Goal: Information Seeking & Learning: Learn about a topic

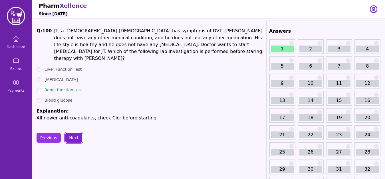
click at [69, 133] on button "Next" at bounding box center [73, 138] width 17 height 10
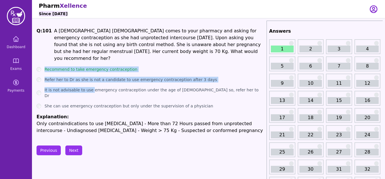
drag, startPoint x: 45, startPoint y: 60, endPoint x: 90, endPoint y: 86, distance: 52.1
click at [90, 86] on ul "Recommend to take emergency contraception Refer her to Dr as she is not a candi…" at bounding box center [151, 99] width 228 height 67
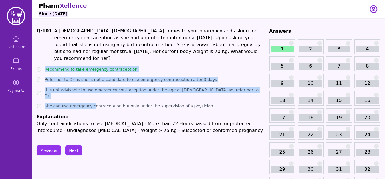
click at [96, 100] on ul "Recommend to take emergency contraception Refer her to Dr as she is not a candi…" at bounding box center [151, 99] width 228 height 67
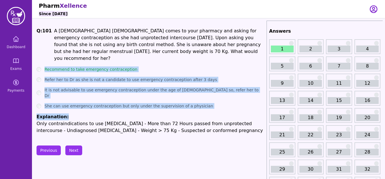
drag, startPoint x: 45, startPoint y: 60, endPoint x: 65, endPoint y: 105, distance: 49.2
click at [65, 105] on ul "Recommend to take emergency contraception Refer her to Dr as she is not a candi…" at bounding box center [151, 99] width 228 height 67
click at [171, 57] on div "Q: 101 A [DEMOGRAPHIC_DATA] [DEMOGRAPHIC_DATA] comes to your pharmacy and askin…" at bounding box center [151, 80] width 228 height 106
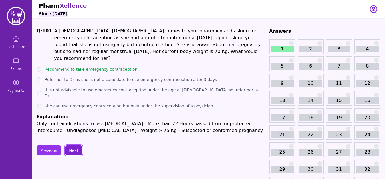
click at [73, 145] on button "Next" at bounding box center [73, 150] width 17 height 10
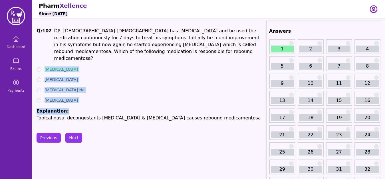
drag, startPoint x: 43, startPoint y: 58, endPoint x: 79, endPoint y: 98, distance: 53.0
click at [79, 98] on div "Q: 102 DP, [DEMOGRAPHIC_DATA] [DEMOGRAPHIC_DATA] has [MEDICAL_DATA] and he used…" at bounding box center [151, 74] width 228 height 94
click at [79, 107] on li "Explanation: Topical nasal decongestants [MEDICAL_DATA] & [MEDICAL_DATA] causes…" at bounding box center [151, 114] width 228 height 14
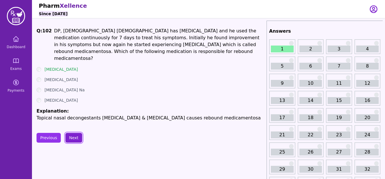
click at [72, 133] on button "Next" at bounding box center [73, 138] width 17 height 10
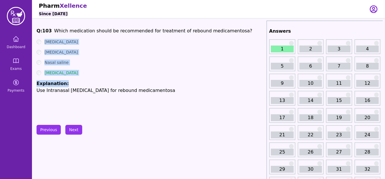
drag, startPoint x: 43, startPoint y: 42, endPoint x: 68, endPoint y: 76, distance: 42.3
click at [68, 76] on ul "[MEDICAL_DATA] [MEDICAL_DATA] Nasal saline [MEDICAL_DATA] Explanation: Use Intr…" at bounding box center [151, 66] width 228 height 55
click at [75, 130] on button "Next" at bounding box center [73, 130] width 17 height 10
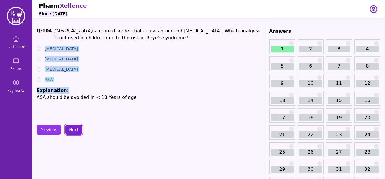
click at [74, 131] on button "Next" at bounding box center [73, 130] width 17 height 10
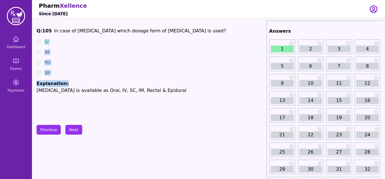
click at [79, 72] on div "SR" at bounding box center [151, 73] width 228 height 6
drag, startPoint x: 44, startPoint y: 41, endPoint x: 52, endPoint y: 71, distance: 31.5
click at [52, 71] on ul "IV IM PO SR Explanation: [MEDICAL_DATA] is available as Oral, IV, SC, IM, Recta…" at bounding box center [151, 66] width 228 height 55
click at [74, 131] on button "Next" at bounding box center [73, 130] width 17 height 10
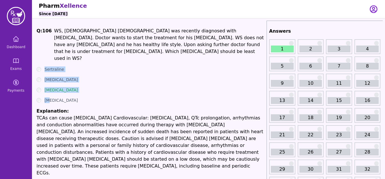
click at [79, 81] on ul "Sertraline [MEDICAL_DATA] [MEDICAL_DATA] [MEDICAL_DATA] Explanation: TCAs can c…" at bounding box center [151, 121] width 228 height 110
drag, startPoint x: 42, startPoint y: 52, endPoint x: 63, endPoint y: 98, distance: 50.7
click at [63, 98] on div "Q: 106 WS, [DEMOGRAPHIC_DATA] [DEMOGRAPHIC_DATA] was recently diagnosed with [M…" at bounding box center [151, 101] width 228 height 149
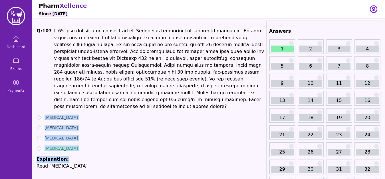
click at [79, 147] on ul "[MEDICAL_DATA] [MEDICAL_DATA] [MEDICAL_DATA] [MEDICAL_DATA] Explanation: Read […" at bounding box center [151, 141] width 228 height 55
drag, startPoint x: 41, startPoint y: 111, endPoint x: 64, endPoint y: 147, distance: 43.2
click at [64, 147] on ul "[MEDICAL_DATA] [MEDICAL_DATA] [MEDICAL_DATA] [MEDICAL_DATA] Explanation: Read […" at bounding box center [151, 141] width 228 height 55
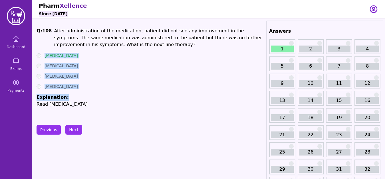
click at [74, 93] on ul "[MEDICAL_DATA] [MEDICAL_DATA] [MEDICAL_DATA] [MEDICAL_DATA] Explanation: Read […" at bounding box center [151, 80] width 228 height 55
drag, startPoint x: 44, startPoint y: 55, endPoint x: 73, endPoint y: 95, distance: 48.9
click at [73, 95] on ul "[MEDICAL_DATA] [MEDICAL_DATA] [MEDICAL_DATA] [MEDICAL_DATA] Explanation: Read […" at bounding box center [151, 80] width 228 height 55
click at [73, 130] on button "Next" at bounding box center [73, 130] width 17 height 10
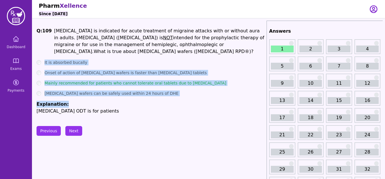
click at [101, 107] on p "[MEDICAL_DATA] ODT is for patients" at bounding box center [151, 110] width 228 height 7
drag, startPoint x: 44, startPoint y: 54, endPoint x: 71, endPoint y: 93, distance: 47.1
click at [71, 93] on ul "It is absorbed bucally Onset of action of [MEDICAL_DATA] wafers is faster than …" at bounding box center [151, 86] width 228 height 55
click at [73, 131] on button "Next" at bounding box center [73, 131] width 17 height 10
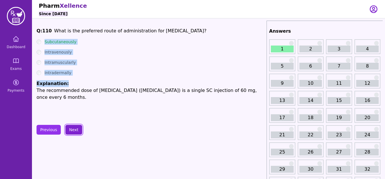
click at [78, 129] on button "Next" at bounding box center [73, 130] width 17 height 10
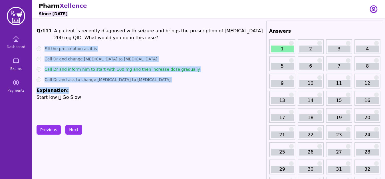
click at [70, 98] on p "Start low  Go Slow" at bounding box center [151, 97] width 228 height 7
drag, startPoint x: 44, startPoint y: 47, endPoint x: 65, endPoint y: 89, distance: 46.9
click at [65, 89] on ul "Fill the prescription as it is Call Dr and change [MEDICAL_DATA] to [MEDICAL_DA…" at bounding box center [151, 73] width 228 height 55
click at [74, 130] on button "Next" at bounding box center [73, 130] width 17 height 10
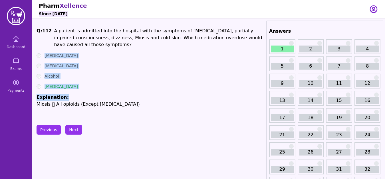
click at [75, 84] on div "[MEDICAL_DATA]" at bounding box center [151, 86] width 228 height 6
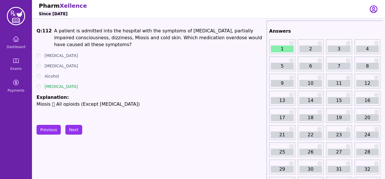
click at [45, 55] on label "[MEDICAL_DATA]" at bounding box center [61, 56] width 33 height 6
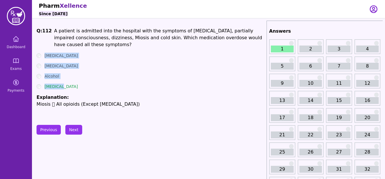
drag, startPoint x: 44, startPoint y: 53, endPoint x: 63, endPoint y: 86, distance: 37.7
click at [63, 86] on ul "[MEDICAL_DATA] [MEDICAL_DATA] Alcohol [MEDICAL_DATA] Explanation: Miosis  All …" at bounding box center [151, 80] width 228 height 55
click at [71, 129] on button "Next" at bounding box center [73, 130] width 17 height 10
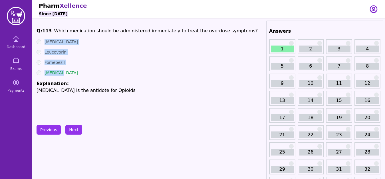
click at [83, 73] on div "[MEDICAL_DATA]" at bounding box center [151, 73] width 228 height 6
drag, startPoint x: 44, startPoint y: 39, endPoint x: 69, endPoint y: 84, distance: 51.7
click at [69, 84] on ul "[MEDICAL_DATA] Leucovorin Fomepezil [MEDICAL_DATA] Explanation: [MEDICAL_DATA] …" at bounding box center [151, 66] width 228 height 55
click at [71, 129] on button "Next" at bounding box center [73, 130] width 17 height 10
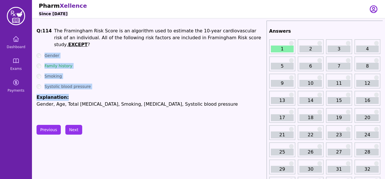
click at [89, 101] on p "Gender, Age, Total [MEDICAL_DATA], Smoking, [MEDICAL_DATA], Systolic blood pres…" at bounding box center [151, 104] width 228 height 7
drag, startPoint x: 46, startPoint y: 47, endPoint x: 65, endPoint y: 91, distance: 48.4
click at [65, 91] on ul "Gender Family history Smoking Systolic blood pressure Explanation: Gender, Age,…" at bounding box center [151, 80] width 228 height 55
click at [72, 128] on button "Next" at bounding box center [73, 130] width 17 height 10
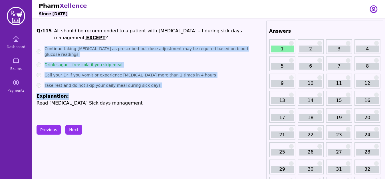
click at [72, 93] on li "Explanation: Read [MEDICAL_DATA] Sick days management" at bounding box center [151, 100] width 228 height 14
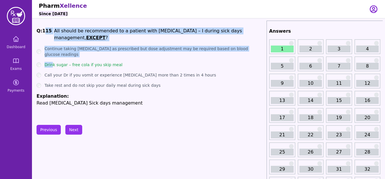
drag, startPoint x: 51, startPoint y: 53, endPoint x: 43, endPoint y: 32, distance: 23.0
click at [43, 32] on div "Q: 115 All should be recommended to a patient with [MEDICAL_DATA] – I during si…" at bounding box center [151, 70] width 228 height 86
click at [41, 46] on ul "Continue taking [MEDICAL_DATA] as prescribed but dose adjustment may be require…" at bounding box center [151, 76] width 228 height 61
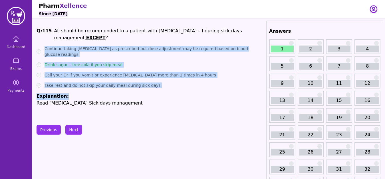
drag, startPoint x: 42, startPoint y: 43, endPoint x: 65, endPoint y: 84, distance: 47.2
click at [65, 84] on ul "Continue taking [MEDICAL_DATA] as prescribed but dose adjustment may be require…" at bounding box center [151, 76] width 228 height 61
click at [71, 130] on button "Next" at bounding box center [73, 130] width 17 height 10
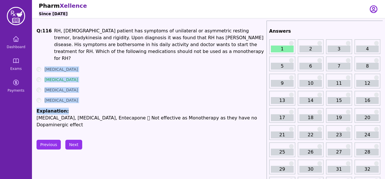
click at [91, 100] on ul "[MEDICAL_DATA] [MEDICAL_DATA] [MEDICAL_DATA] [MEDICAL_DATA] Explanation: [MEDIC…" at bounding box center [151, 97] width 228 height 62
drag, startPoint x: 42, startPoint y: 60, endPoint x: 68, endPoint y: 100, distance: 47.4
click at [68, 100] on ul "[MEDICAL_DATA] [MEDICAL_DATA] [MEDICAL_DATA] [MEDICAL_DATA] Explanation: [MEDIC…" at bounding box center [151, 97] width 228 height 62
click at [73, 139] on button "Next" at bounding box center [73, 144] width 17 height 10
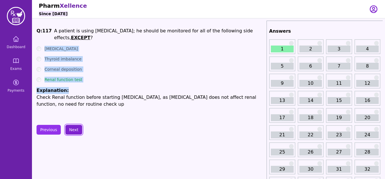
click at [74, 127] on button "Next" at bounding box center [73, 130] width 17 height 10
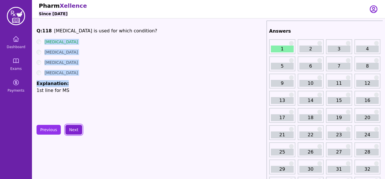
click at [74, 128] on button "Next" at bounding box center [73, 130] width 17 height 10
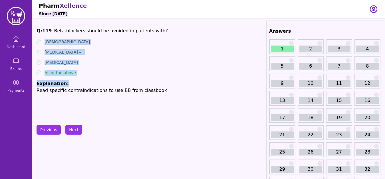
click at [69, 85] on li "Explanation: Read specific contraindications to use BB from classbook" at bounding box center [151, 87] width 228 height 14
drag, startPoint x: 45, startPoint y: 38, endPoint x: 75, endPoint y: 72, distance: 45.3
click at [75, 72] on div "Q: 119 Beta-blockers should be avoided in patients with? [MEDICAL_DATA] [MEDICA…" at bounding box center [151, 70] width 228 height 86
click at [73, 127] on button "Next" at bounding box center [73, 130] width 17 height 10
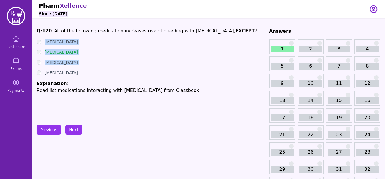
click at [86, 70] on div "[MEDICAL_DATA]" at bounding box center [151, 73] width 228 height 6
drag, startPoint x: 51, startPoint y: 47, endPoint x: 45, endPoint y: 39, distance: 10.0
click at [45, 39] on ul "[MEDICAL_DATA] [MEDICAL_DATA] [MEDICAL_DATA] [MEDICAL_DATA] Explanation: Read l…" at bounding box center [151, 66] width 228 height 55
click at [48, 45] on ul "[MEDICAL_DATA] [MEDICAL_DATA] [MEDICAL_DATA] [MEDICAL_DATA] Explanation: Read l…" at bounding box center [151, 66] width 228 height 55
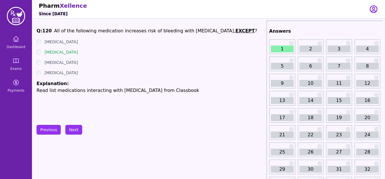
click at [43, 40] on div "[MEDICAL_DATA]" at bounding box center [151, 42] width 228 height 6
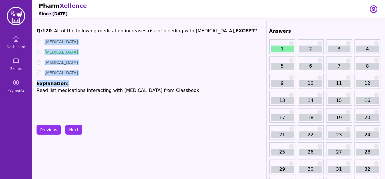
drag, startPoint x: 45, startPoint y: 39, endPoint x: 67, endPoint y: 81, distance: 47.8
click at [67, 81] on div "Q: 120 All of the following medication increases risk of bleeding with [MEDICAL…" at bounding box center [151, 70] width 228 height 86
click at [73, 127] on button "Next" at bounding box center [73, 130] width 17 height 10
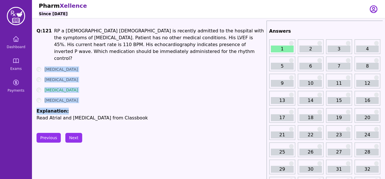
click at [79, 107] on li "Explanation: Read Atrial and [MEDICAL_DATA] from Classbook" at bounding box center [151, 114] width 228 height 14
drag, startPoint x: 45, startPoint y: 61, endPoint x: 70, endPoint y: 95, distance: 42.5
click at [70, 95] on ul "[MEDICAL_DATA] [MEDICAL_DATA] [MEDICAL_DATA] [MEDICAL_DATA] Explanation: Read A…" at bounding box center [151, 93] width 228 height 55
click at [73, 133] on button "Next" at bounding box center [73, 138] width 17 height 10
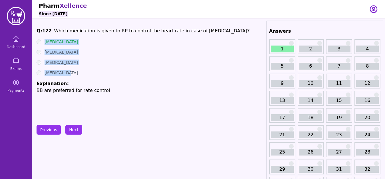
click at [75, 109] on div "Q: 122 Which medication is given to RP to control the heart rate in case of [ME…" at bounding box center [151, 70] width 228 height 86
drag, startPoint x: 44, startPoint y: 41, endPoint x: 68, endPoint y: 79, distance: 44.4
click at [68, 79] on ul "[MEDICAL_DATA] [MEDICAL_DATA] [MEDICAL_DATA] [MEDICAL_DATA] Explanation: BB are…" at bounding box center [151, 66] width 228 height 55
click at [71, 127] on button "Next" at bounding box center [73, 130] width 17 height 10
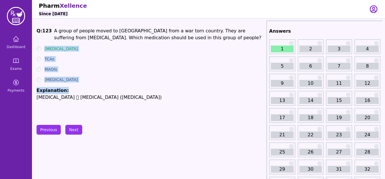
click at [85, 106] on div "Q: 123 A group of people moved to [GEOGRAPHIC_DATA] from a war torn country. Th…" at bounding box center [151, 70] width 228 height 86
drag, startPoint x: 42, startPoint y: 49, endPoint x: 61, endPoint y: 88, distance: 44.2
click at [61, 88] on ul "[MEDICAL_DATA] TCAs MAOIs [MEDICAL_DATA] Explanation: [MEDICAL_DATA]  [MEDICAL…" at bounding box center [151, 73] width 228 height 55
click at [75, 129] on button "Next" at bounding box center [73, 130] width 17 height 10
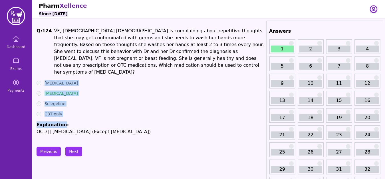
click at [81, 110] on ul "[MEDICAL_DATA] [MEDICAL_DATA] Selegeline CBT only Explanation: OCD  [MEDICAL_D…" at bounding box center [151, 107] width 228 height 55
drag, startPoint x: 43, startPoint y: 74, endPoint x: 65, endPoint y: 113, distance: 44.9
click at [65, 113] on ul "[MEDICAL_DATA] [MEDICAL_DATA] Selegeline CBT only Explanation: OCD  [MEDICAL_D…" at bounding box center [151, 107] width 228 height 55
click at [76, 146] on button "Next" at bounding box center [73, 151] width 17 height 10
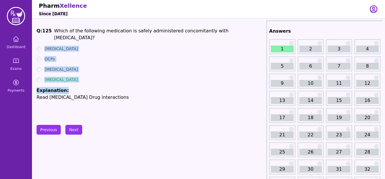
click at [83, 111] on div "Q: 125 Which of the following medication is safely administered concomitantly w…" at bounding box center [151, 70] width 228 height 86
drag, startPoint x: 45, startPoint y: 39, endPoint x: 69, endPoint y: 82, distance: 49.4
click at [69, 82] on ul "[MEDICAL_DATA] OCPs [MEDICAL_DATA] [MEDICAL_DATA] Explanation: Read [MEDICAL_DA…" at bounding box center [151, 73] width 228 height 55
click at [76, 126] on button "Next" at bounding box center [73, 130] width 17 height 10
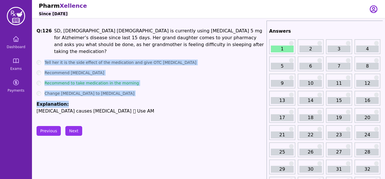
click at [83, 101] on li "Explanation: [MEDICAL_DATA] causes [MEDICAL_DATA]  Use AM" at bounding box center [151, 108] width 228 height 14
drag, startPoint x: 43, startPoint y: 53, endPoint x: 67, endPoint y: 98, distance: 50.2
click at [67, 98] on ul "Tell her it is the side effect of the medication and give OTC [MEDICAL_DATA] Re…" at bounding box center [151, 86] width 228 height 55
click at [75, 129] on button "Next" at bounding box center [73, 131] width 17 height 10
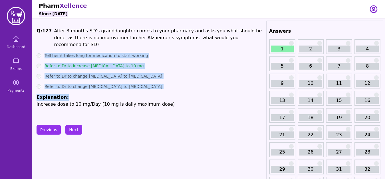
click at [80, 113] on div "Q: 127 After 3 months SD’s granddaughter comes to your pharmacy and asks you wh…" at bounding box center [151, 70] width 228 height 86
drag, startPoint x: 44, startPoint y: 46, endPoint x: 65, endPoint y: 88, distance: 47.5
click at [65, 88] on ul "Tell her it takes long for medication to start working Refer to Dr to increase …" at bounding box center [151, 80] width 228 height 55
click at [75, 125] on button "Next" at bounding box center [73, 130] width 17 height 10
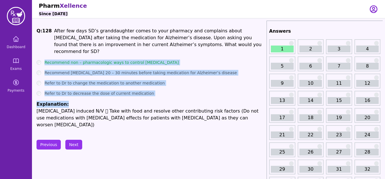
click at [90, 113] on p "[MEDICAL_DATA] induced N/V  Take with food and resolve other contributing risk…" at bounding box center [151, 117] width 228 height 21
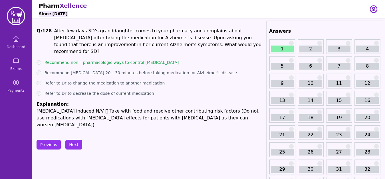
click at [63, 37] on p "After few days SD’s granddaughter comes to your pharmacy and complains about [M…" at bounding box center [159, 40] width 211 height 27
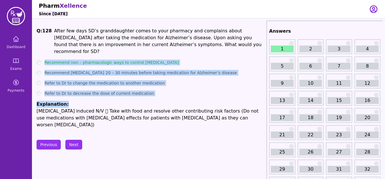
drag, startPoint x: 43, startPoint y: 55, endPoint x: 65, endPoint y: 97, distance: 47.3
click at [65, 97] on ul "Recommend non – pharmacologic ways to control [MEDICAL_DATA] Recommend [MEDICAL…" at bounding box center [151, 93] width 228 height 69
click at [76, 139] on button "Next" at bounding box center [73, 144] width 17 height 10
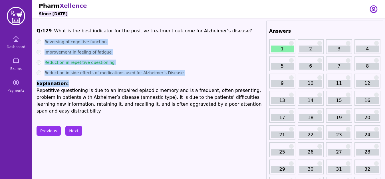
click at [110, 81] on li "Explanation: Repetitive questioning is due to an impaired episodic memory and i…" at bounding box center [151, 97] width 228 height 34
drag, startPoint x: 43, startPoint y: 40, endPoint x: 66, endPoint y: 84, distance: 49.3
click at [66, 84] on ul "Reversing of cognitive function Improvement in feeling of fatigue Reduction in …" at bounding box center [151, 76] width 228 height 75
click at [75, 130] on button "Next" at bounding box center [73, 131] width 17 height 10
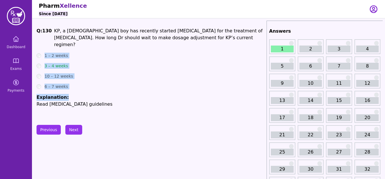
click at [92, 94] on li "Explanation: Read [MEDICAL_DATA] guidelines" at bounding box center [151, 101] width 228 height 14
drag, startPoint x: 44, startPoint y: 46, endPoint x: 66, endPoint y: 85, distance: 44.3
click at [66, 85] on ul "1 – 2 weeks 3 – 4 weeks 10 – 12 weeks 6 – 7 weeks Explanation: Read [MEDICAL_DA…" at bounding box center [151, 80] width 228 height 55
click at [72, 130] on button "Next" at bounding box center [73, 130] width 17 height 10
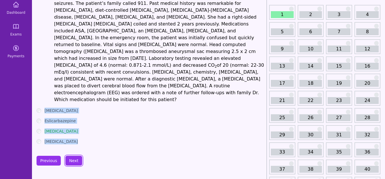
scroll to position [23, 0]
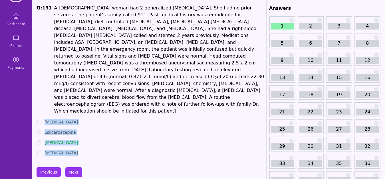
click at [77, 125] on ul "[MEDICAL_DATA] Eslicarbazepine [MEDICAL_DATA] [MEDICAL_DATA]" at bounding box center [151, 137] width 228 height 37
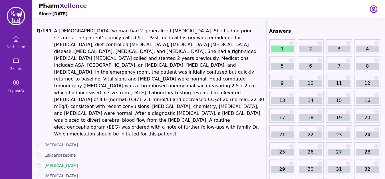
scroll to position [11, 0]
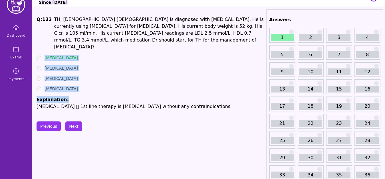
drag, startPoint x: 43, startPoint y: 48, endPoint x: 72, endPoint y: 86, distance: 47.8
click at [72, 86] on ul "[MEDICAL_DATA] [MEDICAL_DATA] [MEDICAL_DATA] [MEDICAL_DATA] Explanation: [MEDIC…" at bounding box center [151, 82] width 228 height 55
click at [74, 121] on button "Next" at bounding box center [73, 126] width 17 height 10
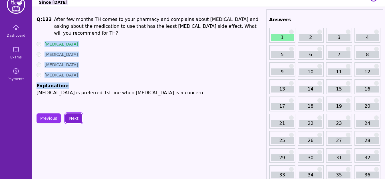
click at [74, 117] on button "Next" at bounding box center [73, 118] width 17 height 10
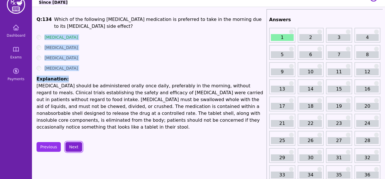
click at [75, 142] on button "Next" at bounding box center [73, 147] width 17 height 10
